Goal: Information Seeking & Learning: Learn about a topic

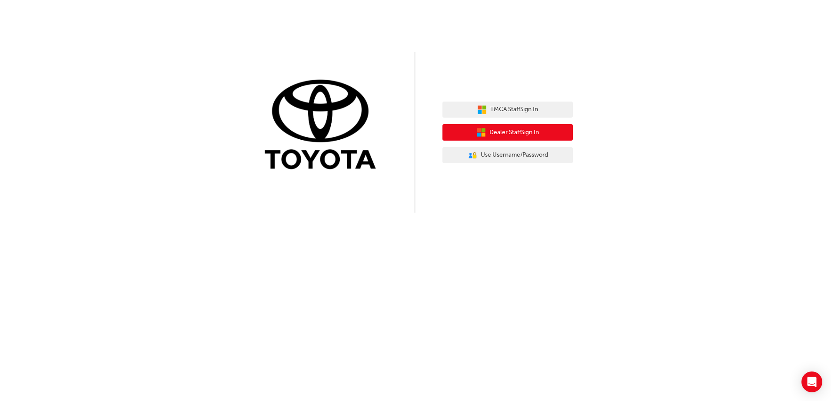
click at [519, 131] on span "Dealer Staff Sign In" at bounding box center [514, 133] width 50 height 10
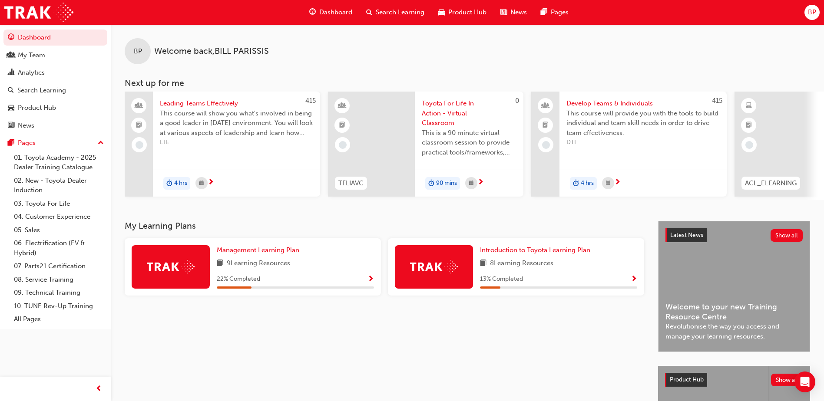
click at [384, 13] on span "Search Learning" at bounding box center [400, 12] width 49 height 10
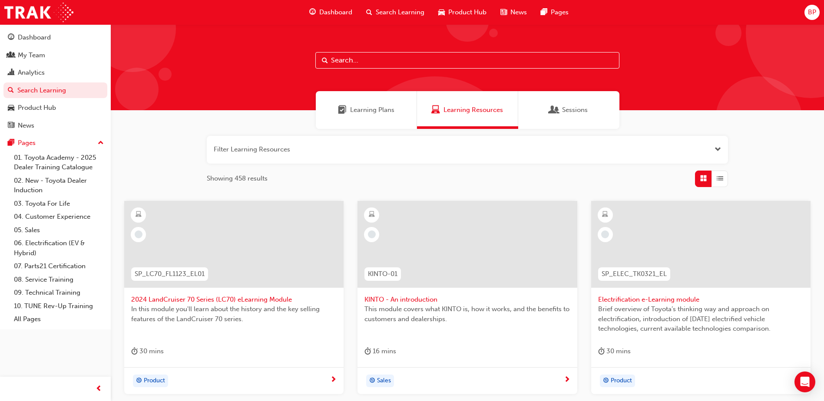
click at [355, 61] on input "text" at bounding box center [467, 60] width 304 height 17
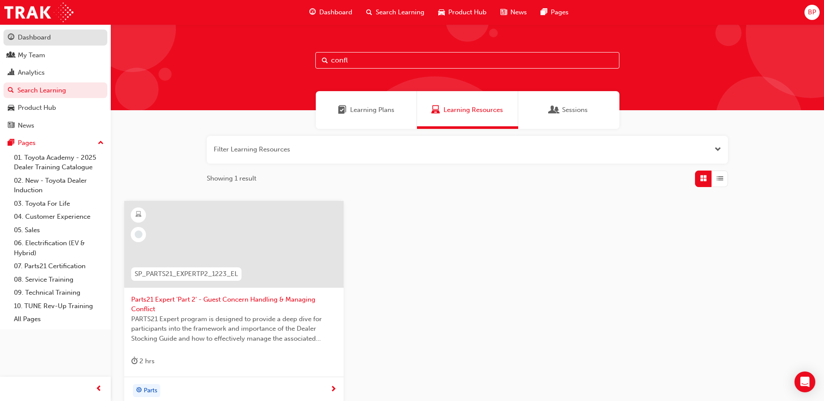
type input "confl"
click at [62, 37] on div "Dashboard" at bounding box center [55, 37] width 95 height 11
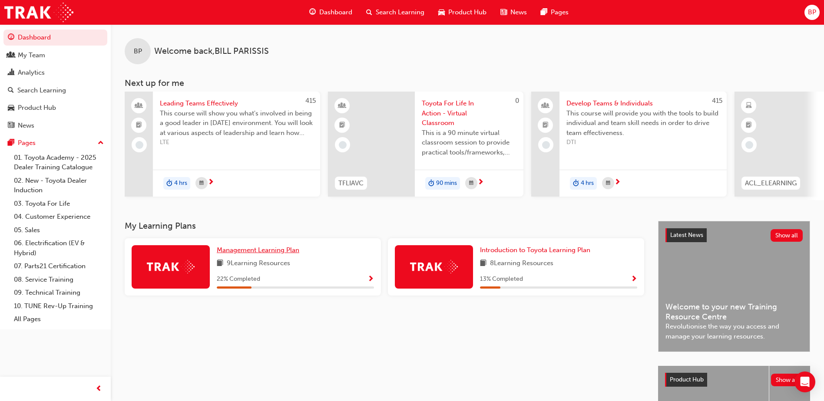
click at [243, 254] on span "Management Learning Plan" at bounding box center [258, 250] width 83 height 8
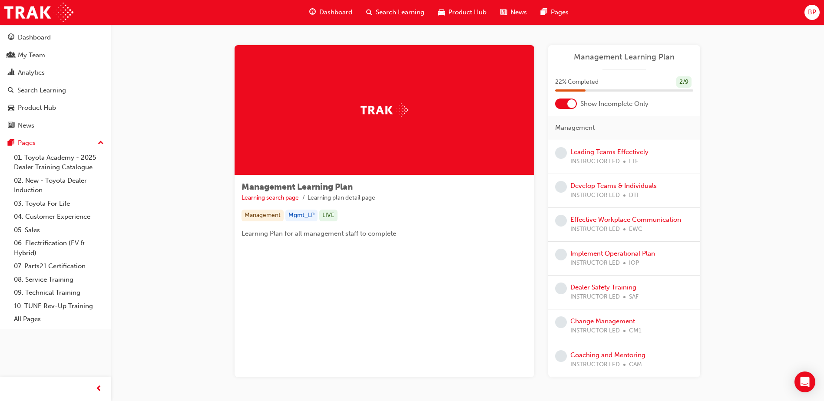
click at [580, 322] on link "Change Management" at bounding box center [602, 322] width 65 height 8
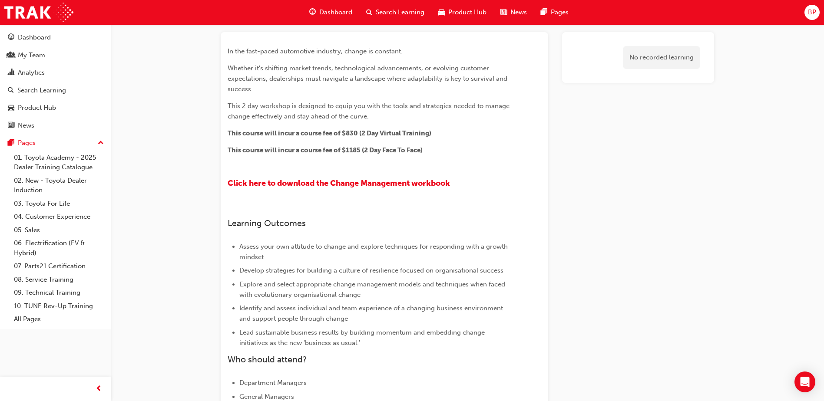
scroll to position [46, 0]
click at [386, 13] on span "Search Learning" at bounding box center [400, 12] width 49 height 10
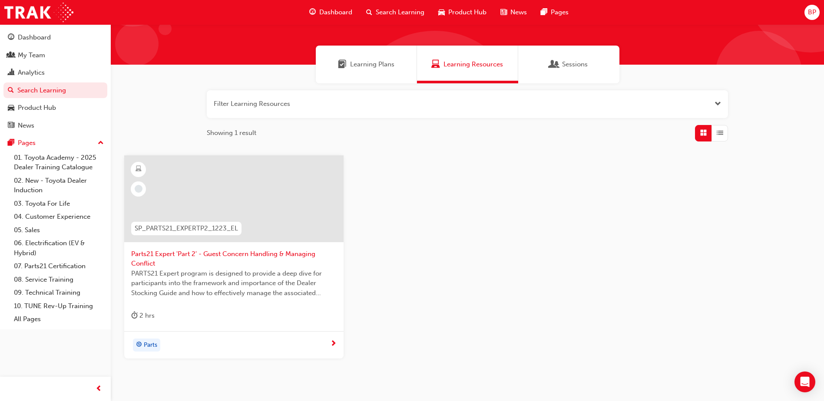
click at [353, 99] on button "button" at bounding box center [467, 104] width 521 height 28
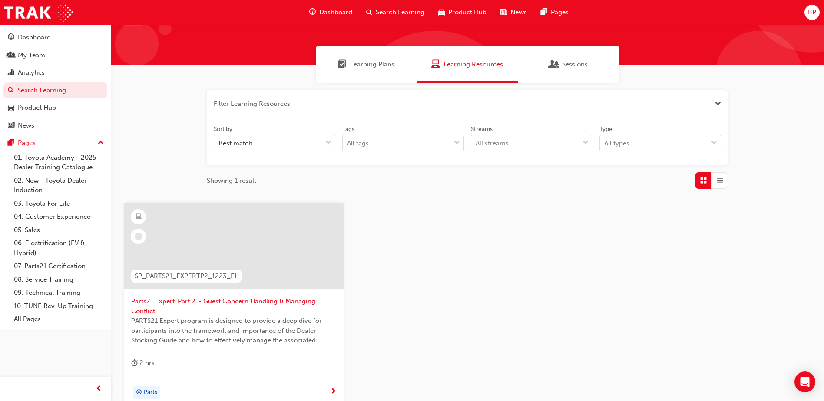
click at [387, 15] on span "Search Learning" at bounding box center [400, 12] width 49 height 10
click at [388, 12] on span "Search Learning" at bounding box center [400, 12] width 49 height 10
click at [331, 13] on span "Dashboard" at bounding box center [335, 12] width 33 height 10
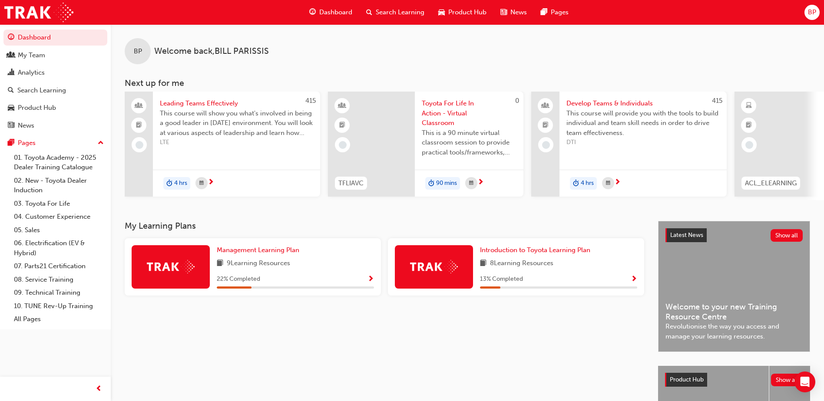
click at [387, 12] on span "Search Learning" at bounding box center [400, 12] width 49 height 10
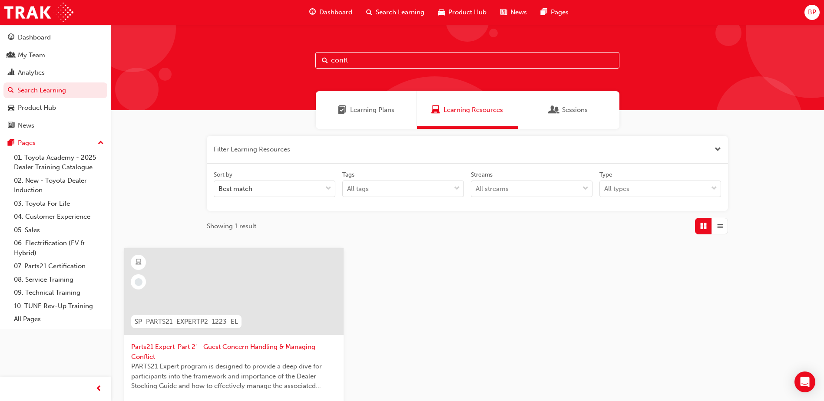
drag, startPoint x: 363, startPoint y: 60, endPoint x: 329, endPoint y: 56, distance: 34.0
click at [329, 56] on input "confl" at bounding box center [467, 60] width 304 height 17
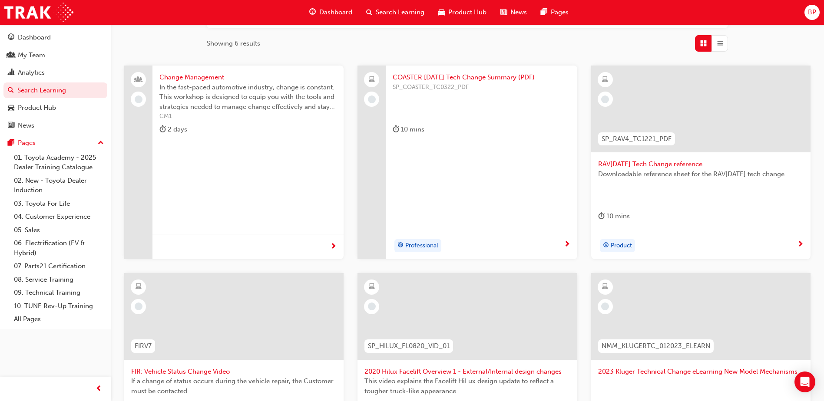
scroll to position [185, 0]
type input "change"
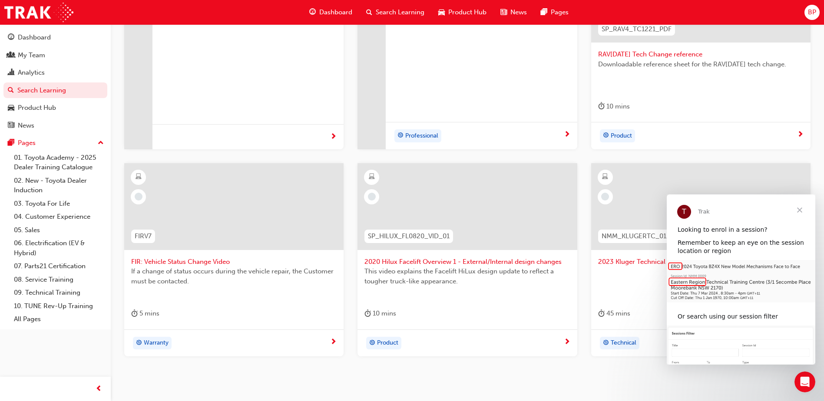
scroll to position [293, 0]
click at [208, 261] on span "FIR: Vehicle Status Change Video" at bounding box center [233, 262] width 205 height 10
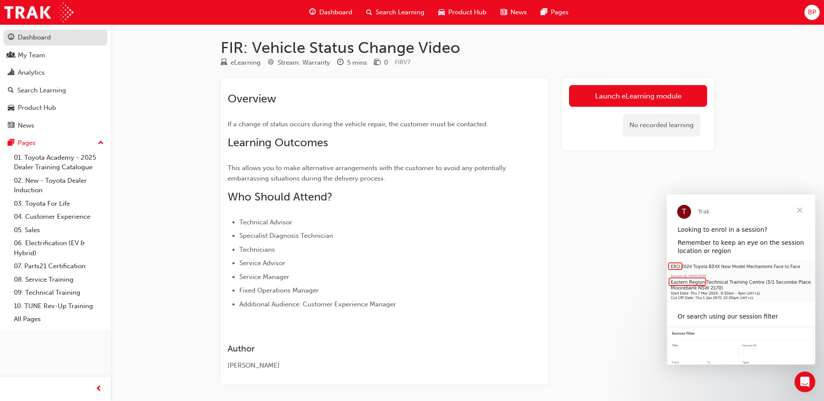
click at [40, 42] on div "Dashboard" at bounding box center [34, 38] width 33 height 10
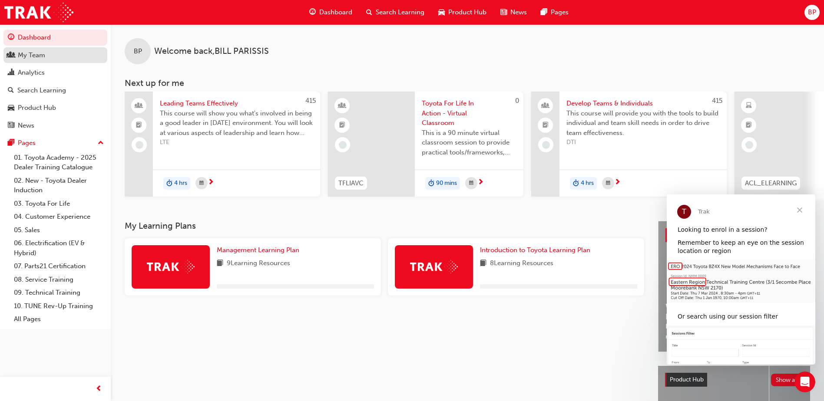
click at [35, 55] on div "My Team" at bounding box center [31, 55] width 27 height 10
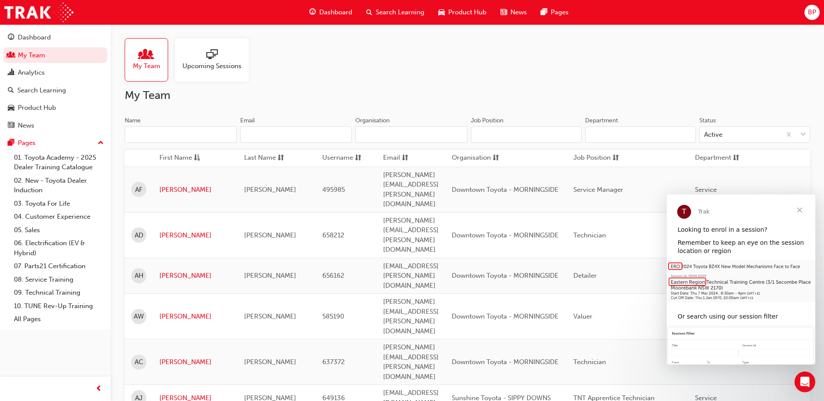
click at [801, 209] on span "Close" at bounding box center [799, 210] width 31 height 31
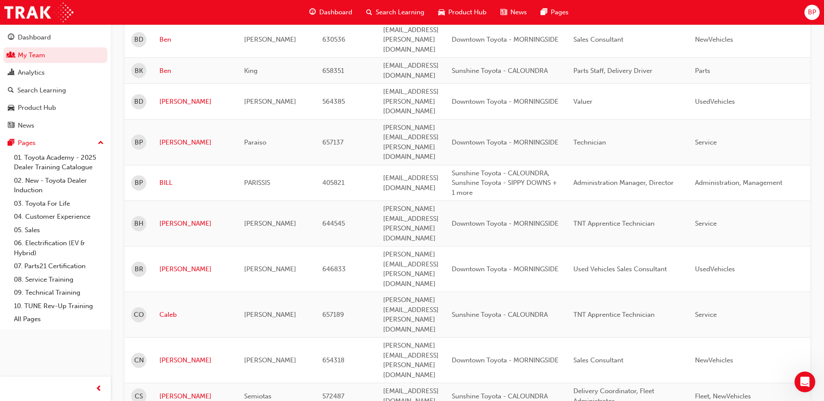
scroll to position [891, 0]
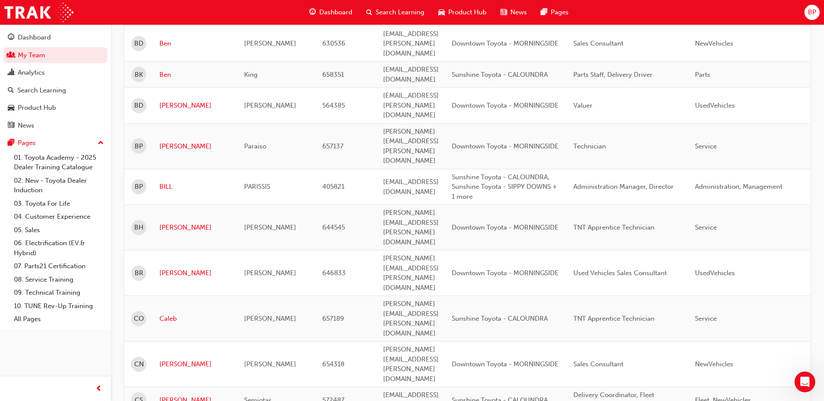
click at [815, 13] on span "BP" at bounding box center [812, 12] width 8 height 10
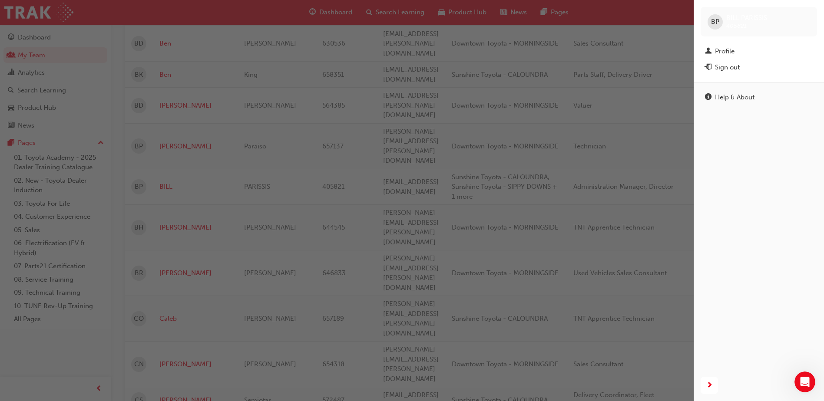
click at [815, 13] on div "BP BILL PARISSIS 405821" at bounding box center [759, 22] width 116 height 30
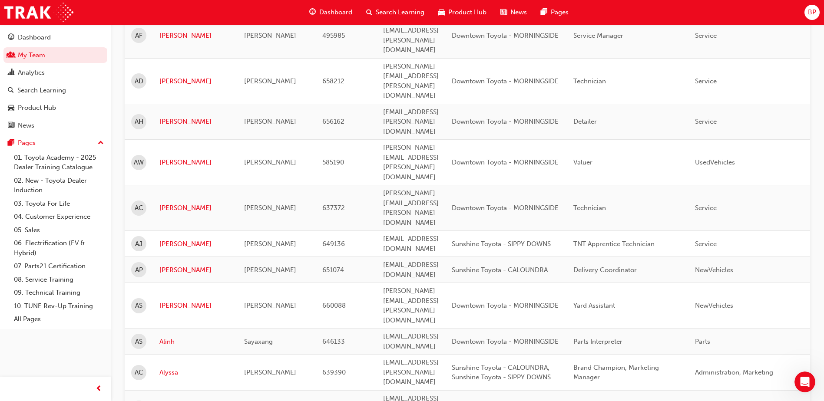
scroll to position [152, 0]
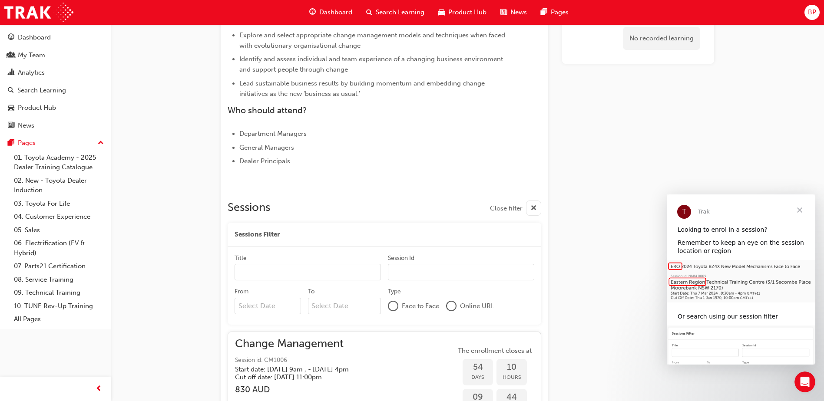
click at [344, 272] on input "Title" at bounding box center [308, 272] width 146 height 17
